Goal: Navigation & Orientation: Find specific page/section

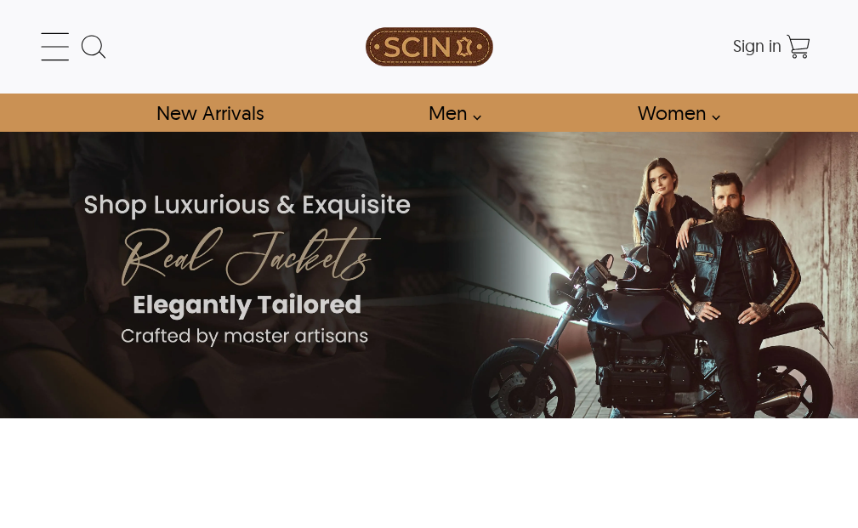
click at [65, 25] on div "← Menu New Arrivals Men Leather Jackets Aviator Leather Jackets Bomber Leather …" at bounding box center [429, 47] width 772 height 94
click at [51, 41] on icon at bounding box center [55, 47] width 34 height 34
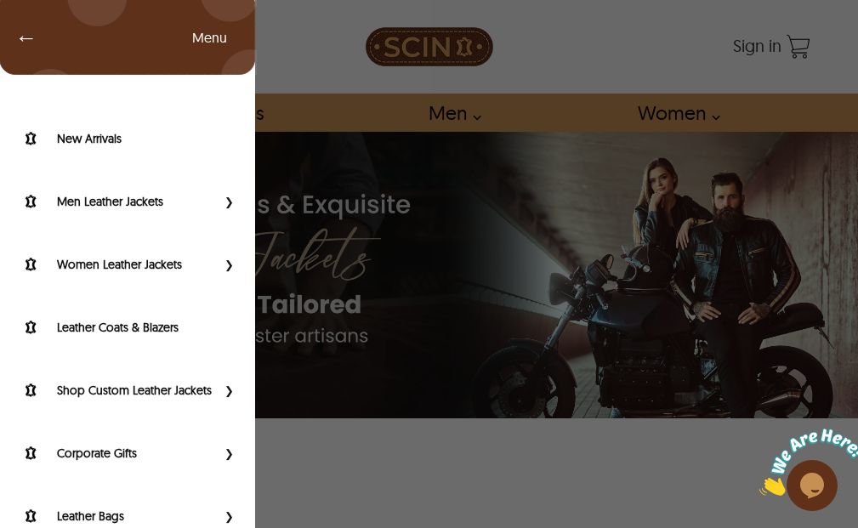
drag, startPoint x: 239, startPoint y: 377, endPoint x: 247, endPoint y: 431, distance: 54.1
click at [247, 431] on div "New Arrivals Men Leather Jackets Aviator Leather Jackets Bomber Leather Jackets…" at bounding box center [127, 341] width 255 height 528
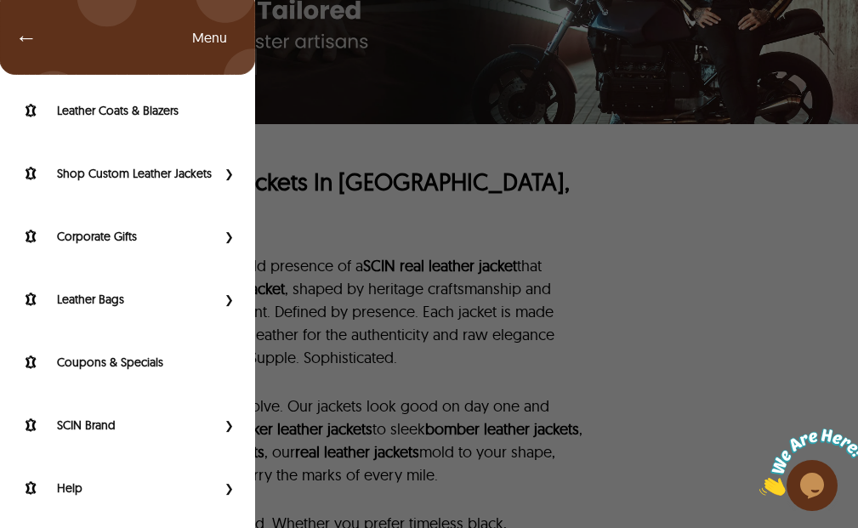
scroll to position [340, 0]
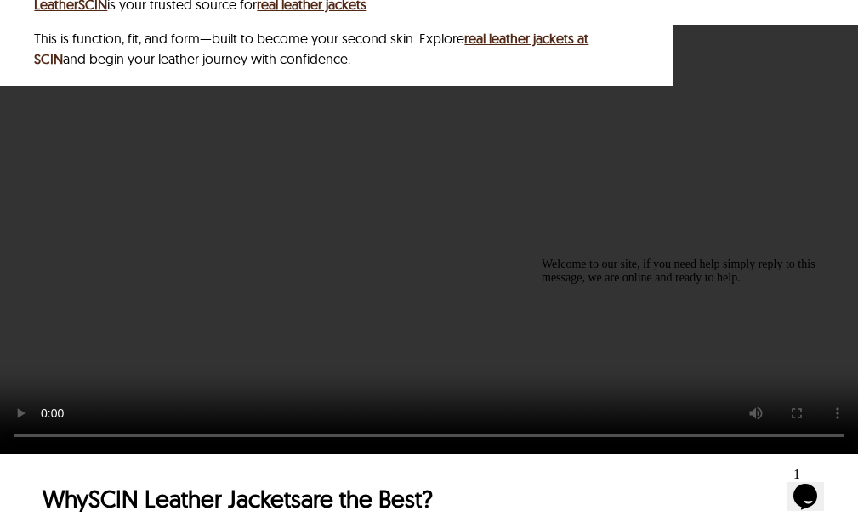
scroll to position [4435, 0]
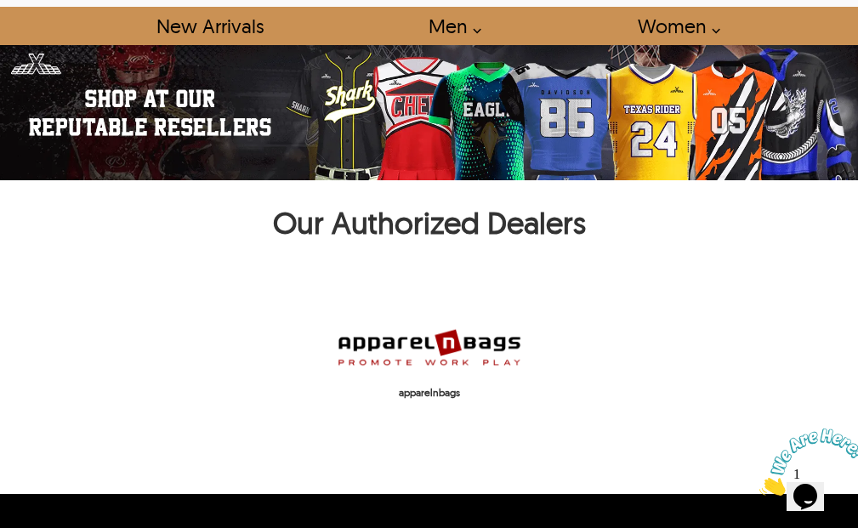
scroll to position [85, 0]
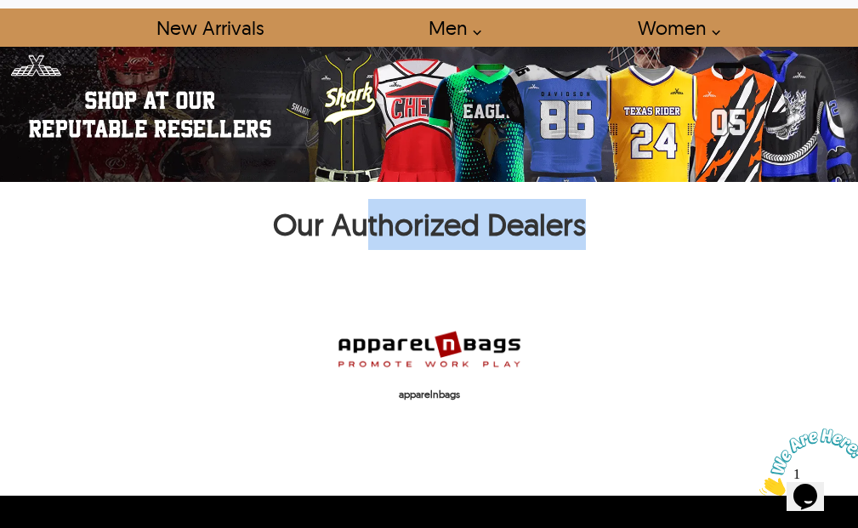
drag, startPoint x: 367, startPoint y: 242, endPoint x: 638, endPoint y: 242, distance: 271.2
click at [638, 242] on h1 "Our Authorized Dealers" at bounding box center [429, 229] width 841 height 60
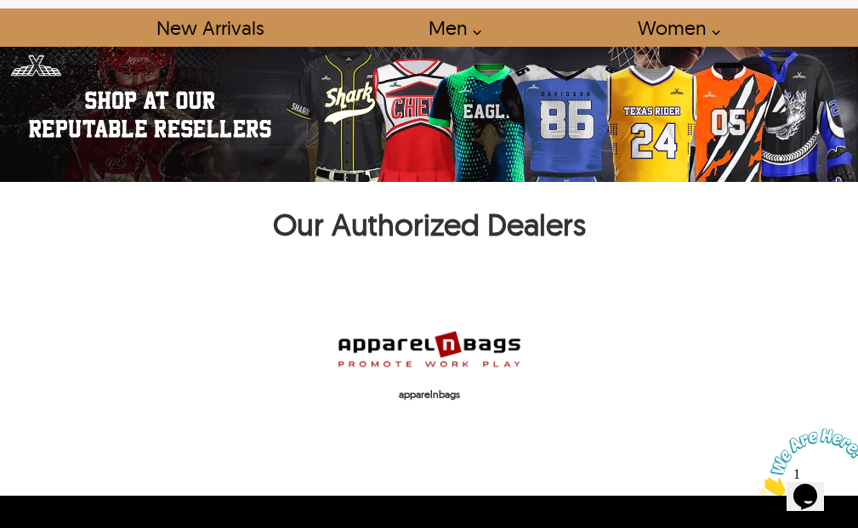
drag, startPoint x: 606, startPoint y: 275, endPoint x: 534, endPoint y: 338, distance: 96.4
click at [605, 277] on div "Our Authorized Dealers apparelnbags" at bounding box center [429, 264] width 858 height 434
click at [347, 363] on img at bounding box center [429, 348] width 187 height 45
